Goal: Navigation & Orientation: Find specific page/section

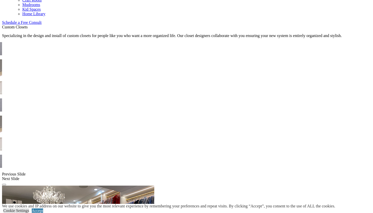
scroll to position [317, 0]
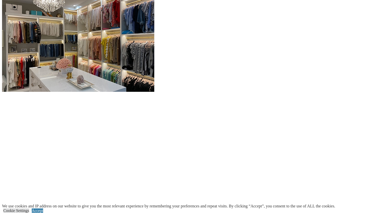
scroll to position [502, 0]
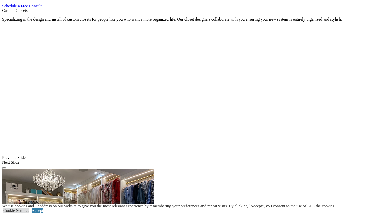
scroll to position [348, 0]
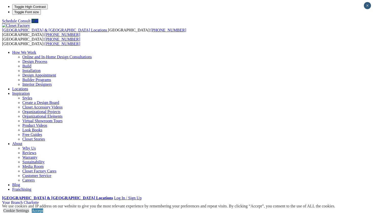
scroll to position [0, 0]
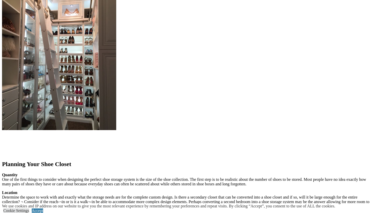
scroll to position [566, 0]
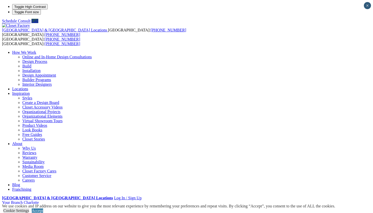
scroll to position [0, 0]
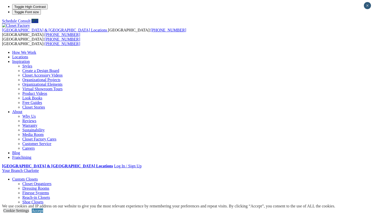
click at [59, 69] on link "Create a Design Board" at bounding box center [40, 71] width 37 height 4
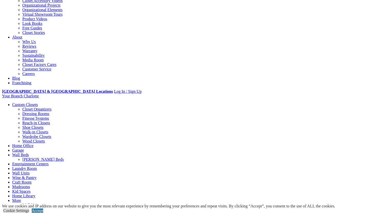
scroll to position [107, 0]
